Goal: Transaction & Acquisition: Book appointment/travel/reservation

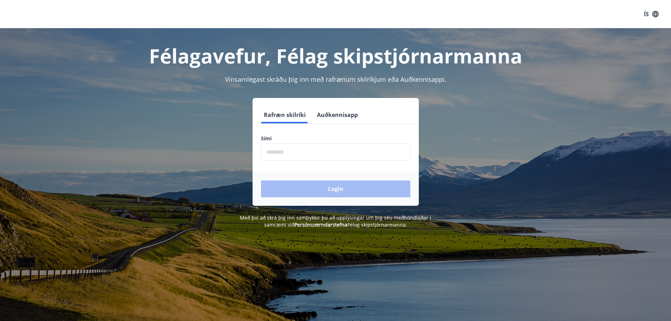
click at [322, 149] on input "phone" at bounding box center [335, 151] width 149 height 17
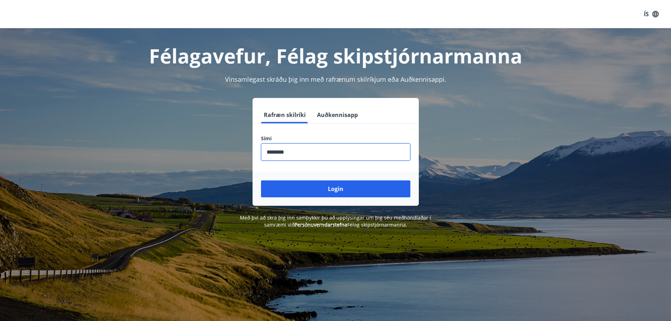
type input "********"
click at [261, 180] on button "Login" at bounding box center [335, 188] width 149 height 17
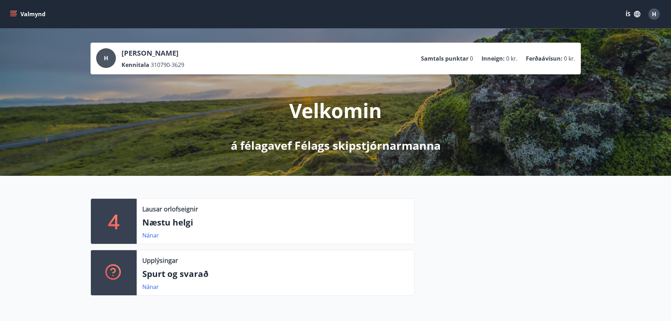
click at [16, 14] on icon "menu" at bounding box center [14, 14] width 8 height 1
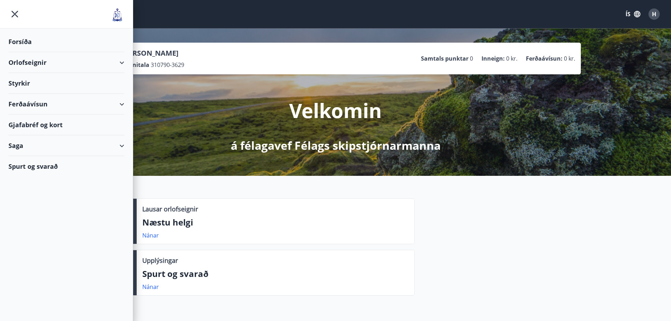
click at [101, 60] on div "Orlofseignir" at bounding box center [66, 62] width 116 height 21
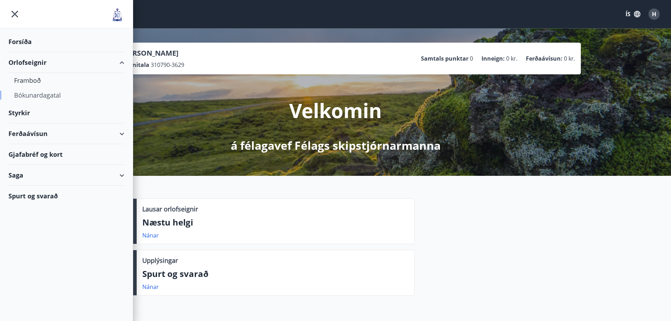
click at [36, 94] on div "Bókunardagatal" at bounding box center [66, 95] width 105 height 15
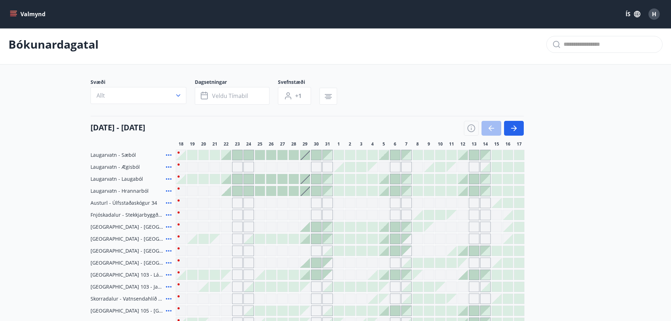
scroll to position [1, 0]
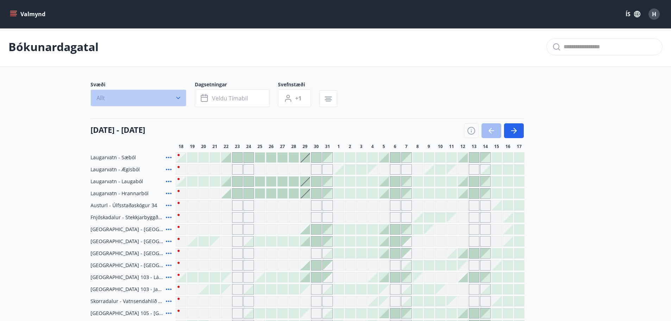
click at [165, 100] on button "Allt" at bounding box center [139, 98] width 96 height 17
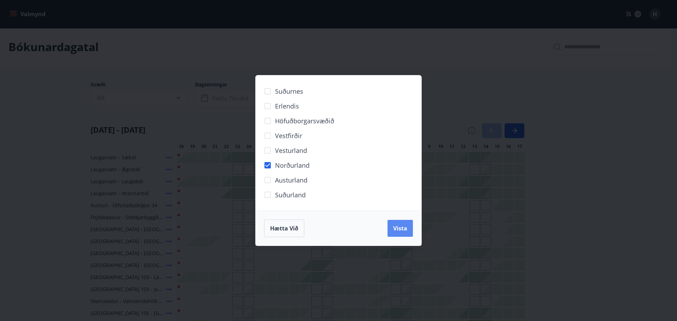
click at [408, 232] on button "Vista" at bounding box center [399, 228] width 25 height 17
click at [405, 231] on span "Vista" at bounding box center [400, 228] width 14 height 8
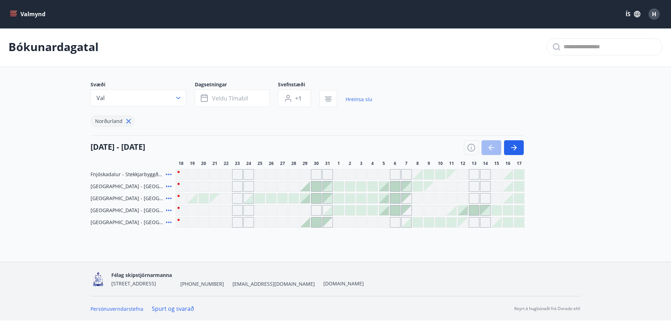
click at [195, 198] on div at bounding box center [192, 198] width 10 height 10
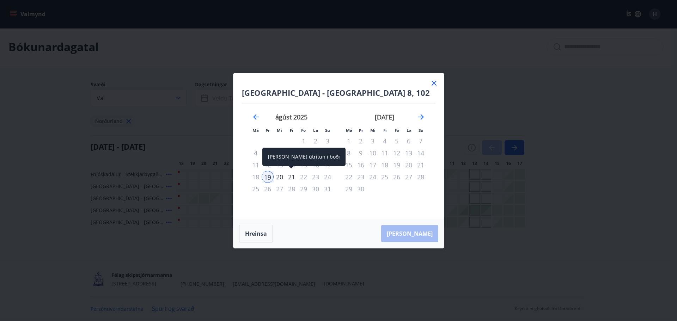
click at [291, 178] on div "21" at bounding box center [291, 177] width 12 height 12
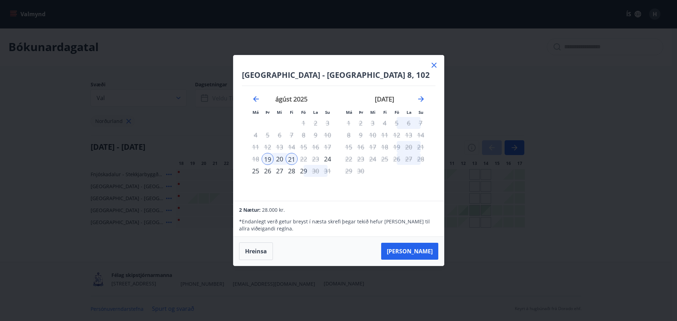
click at [435, 62] on icon at bounding box center [434, 65] width 8 height 8
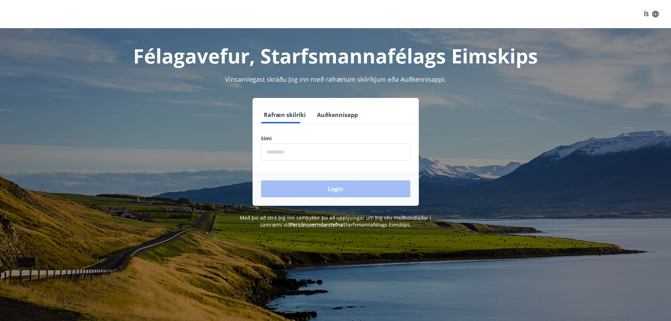
click at [306, 164] on form "Rafræn skilríki Auðkennisapp Sími ​ Login" at bounding box center [336, 155] width 166 height 99
click at [306, 154] on input "phone" at bounding box center [335, 151] width 149 height 17
type input "********"
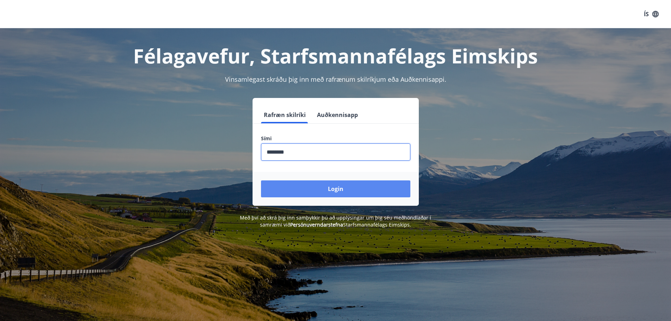
click at [320, 193] on button "Login" at bounding box center [335, 188] width 149 height 17
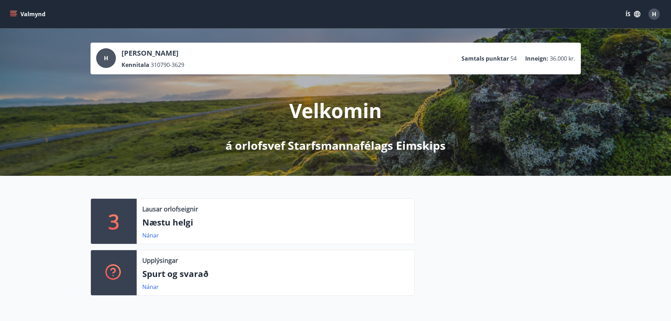
click at [14, 16] on icon "menu" at bounding box center [13, 16] width 6 height 1
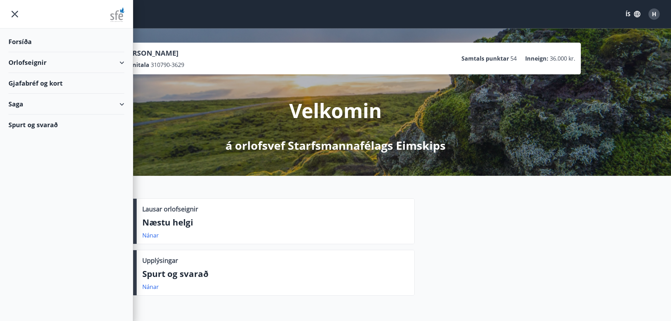
click at [50, 58] on div "Orlofseignir" at bounding box center [66, 62] width 116 height 21
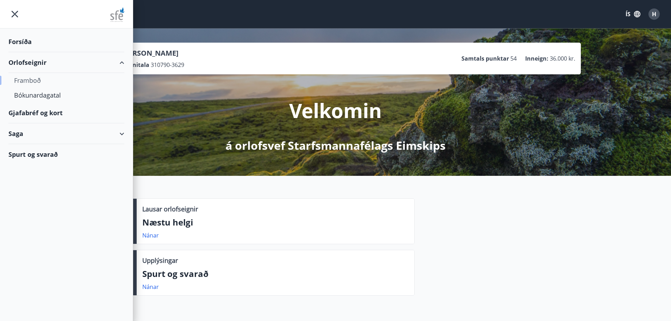
click at [42, 78] on div "Framboð" at bounding box center [66, 80] width 105 height 15
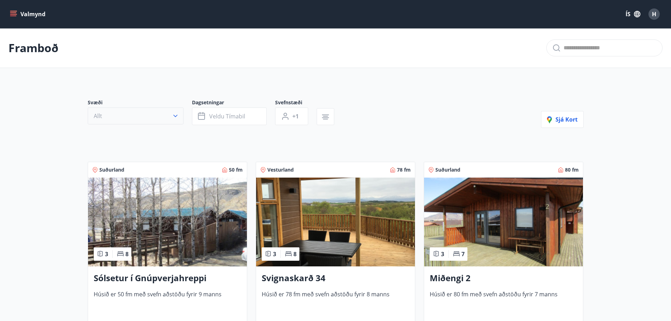
click at [173, 119] on icon "button" at bounding box center [175, 115] width 7 height 7
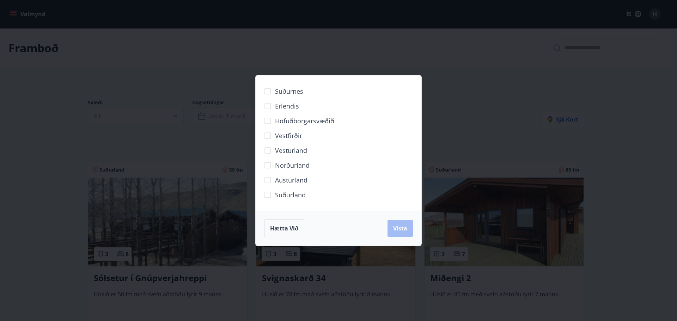
click at [296, 166] on span "Norðurland" at bounding box center [292, 165] width 35 height 9
click at [409, 227] on button "Vista" at bounding box center [399, 228] width 25 height 17
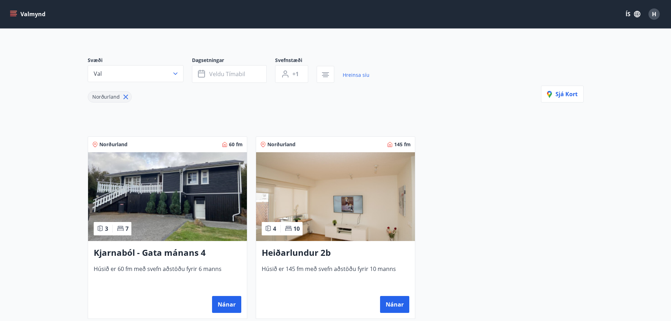
scroll to position [106, 0]
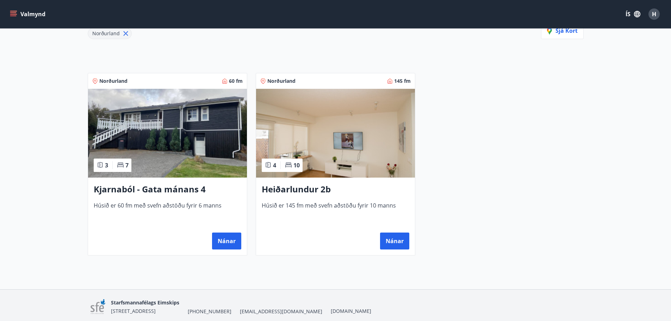
click at [309, 186] on h3 "Heiðarlundur 2b" at bounding box center [336, 189] width 148 height 13
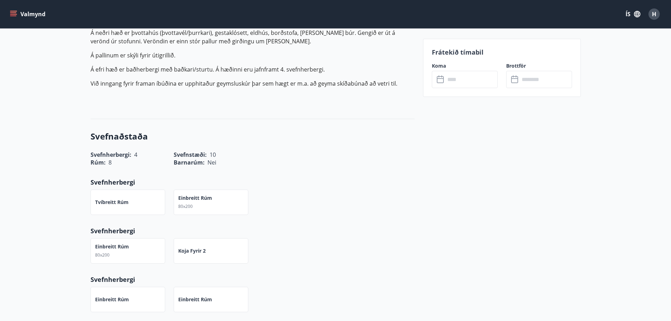
scroll to position [247, 0]
click at [455, 90] on div "Frátekið tímabil Koma ​ ​ Brottför ​ ​" at bounding box center [502, 68] width 158 height 58
click at [457, 81] on input "text" at bounding box center [471, 79] width 53 height 17
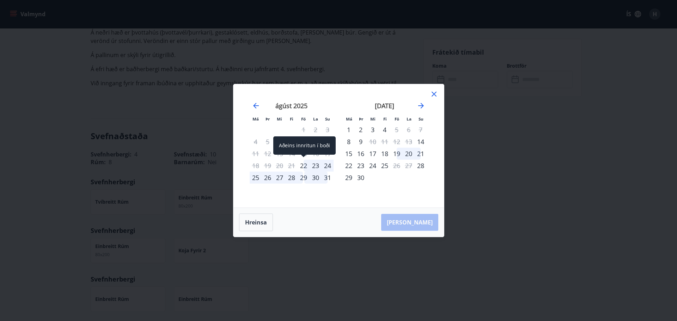
click at [302, 167] on div "22" at bounding box center [303, 166] width 12 height 12
click at [328, 167] on div "24" at bounding box center [327, 166] width 12 height 12
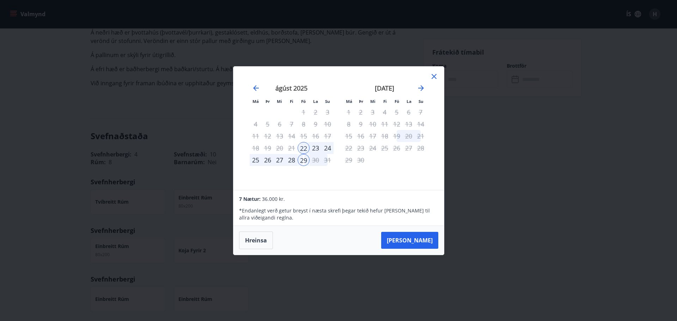
click at [435, 77] on icon at bounding box center [434, 76] width 8 height 8
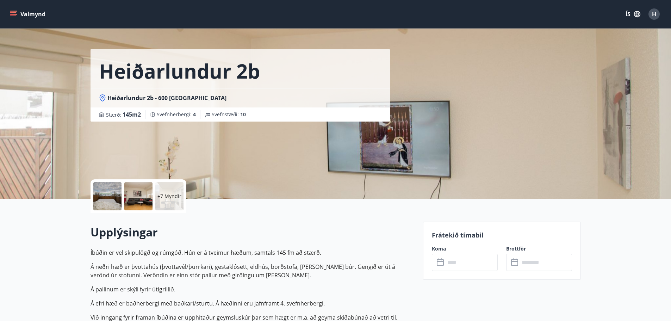
scroll to position [0, 0]
